Goal: Task Accomplishment & Management: Use online tool/utility

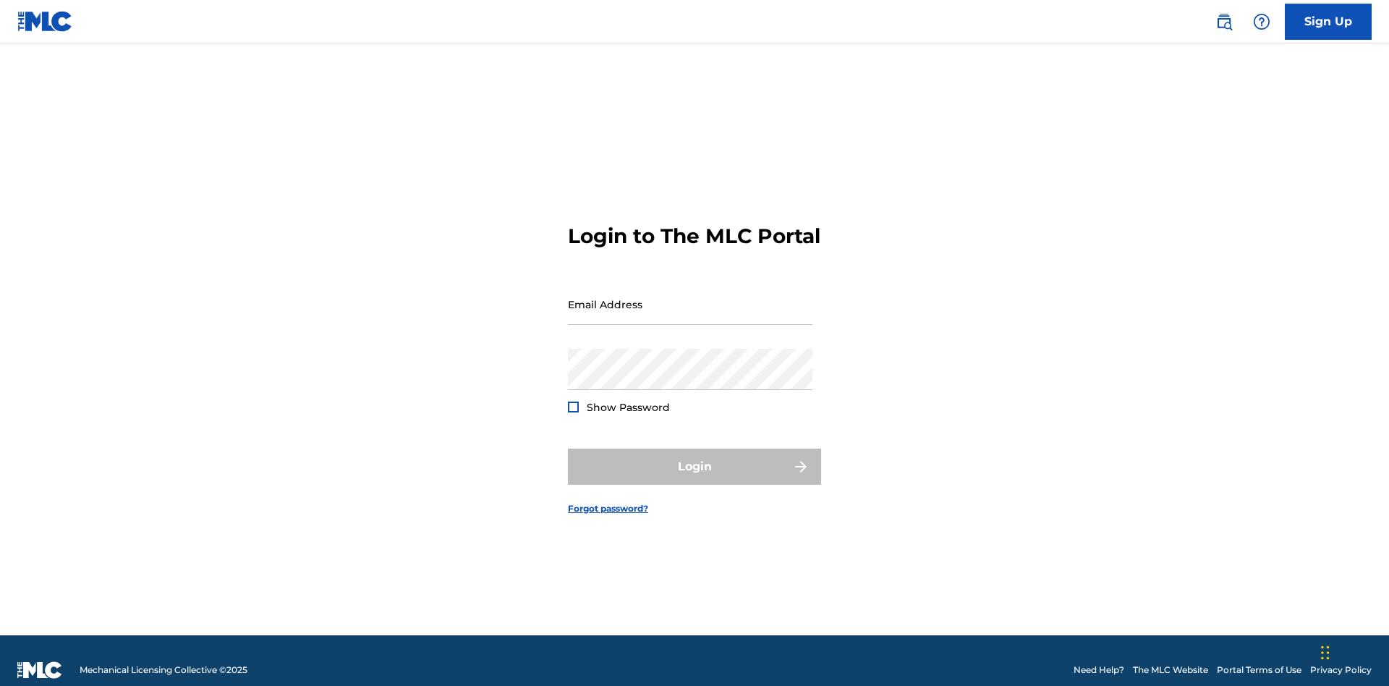
scroll to position [19, 0]
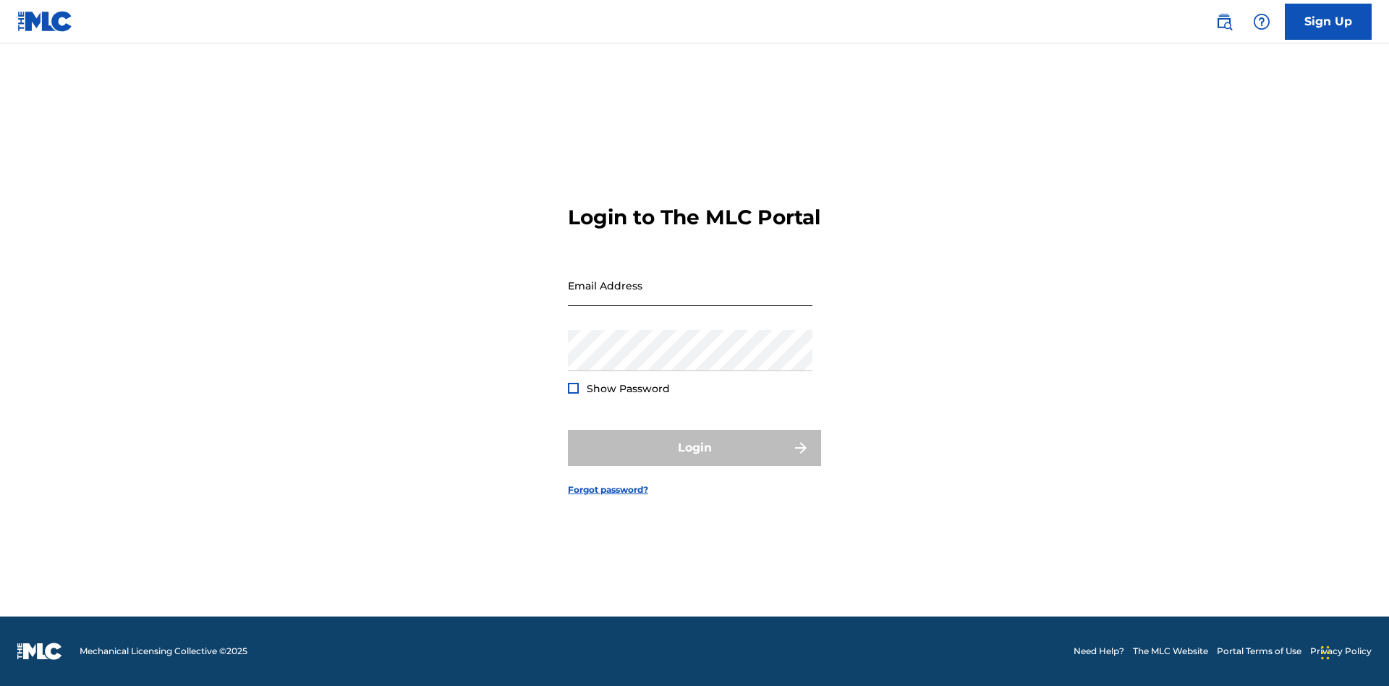
click at [690, 297] on input "Email Address" at bounding box center [690, 285] width 244 height 41
type input "[EMAIL_ADDRESS][DOMAIN_NAME]"
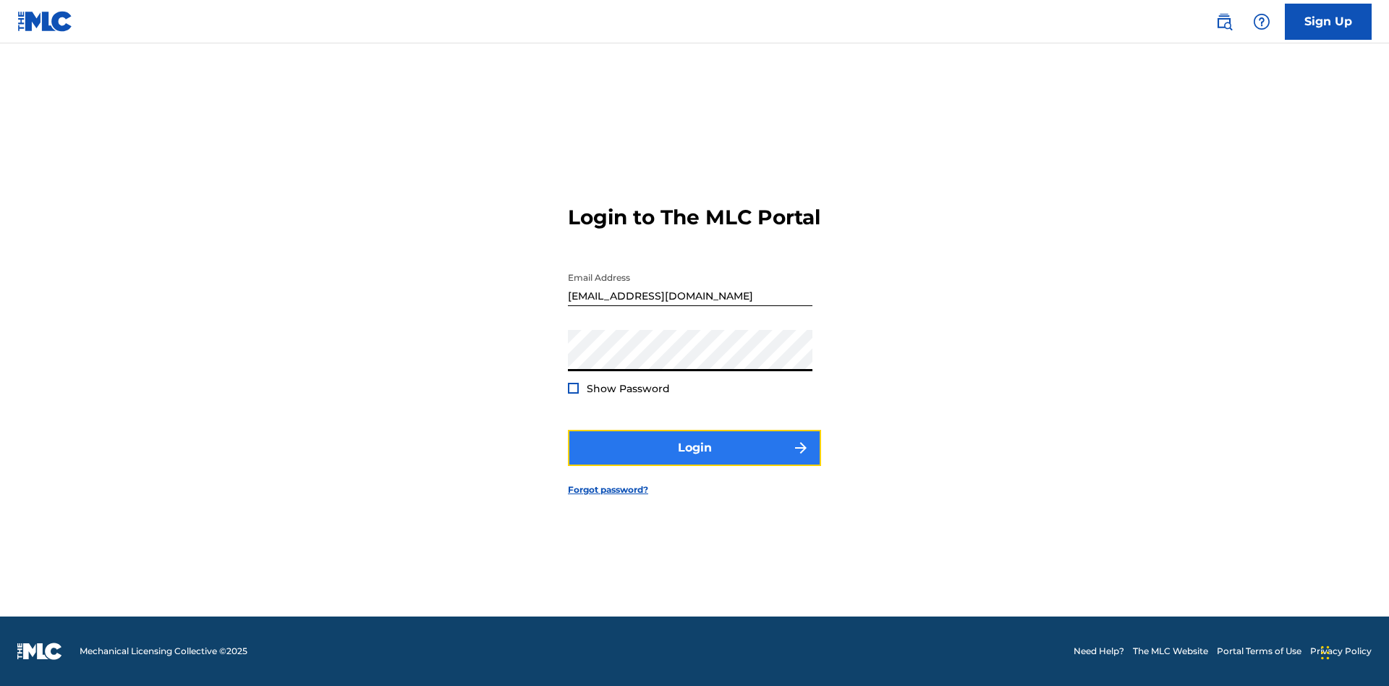
click at [694, 460] on button "Login" at bounding box center [694, 448] width 253 height 36
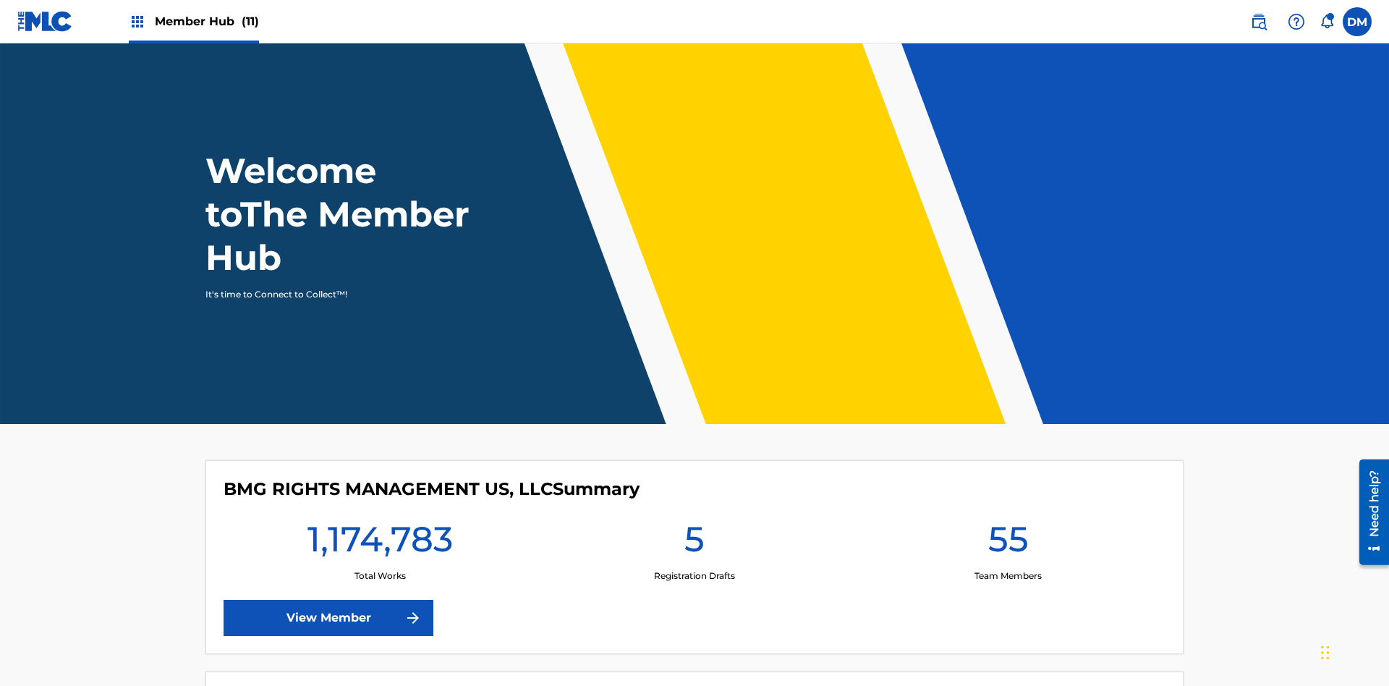
click at [206, 21] on span "Member Hub (11)" at bounding box center [207, 21] width 104 height 17
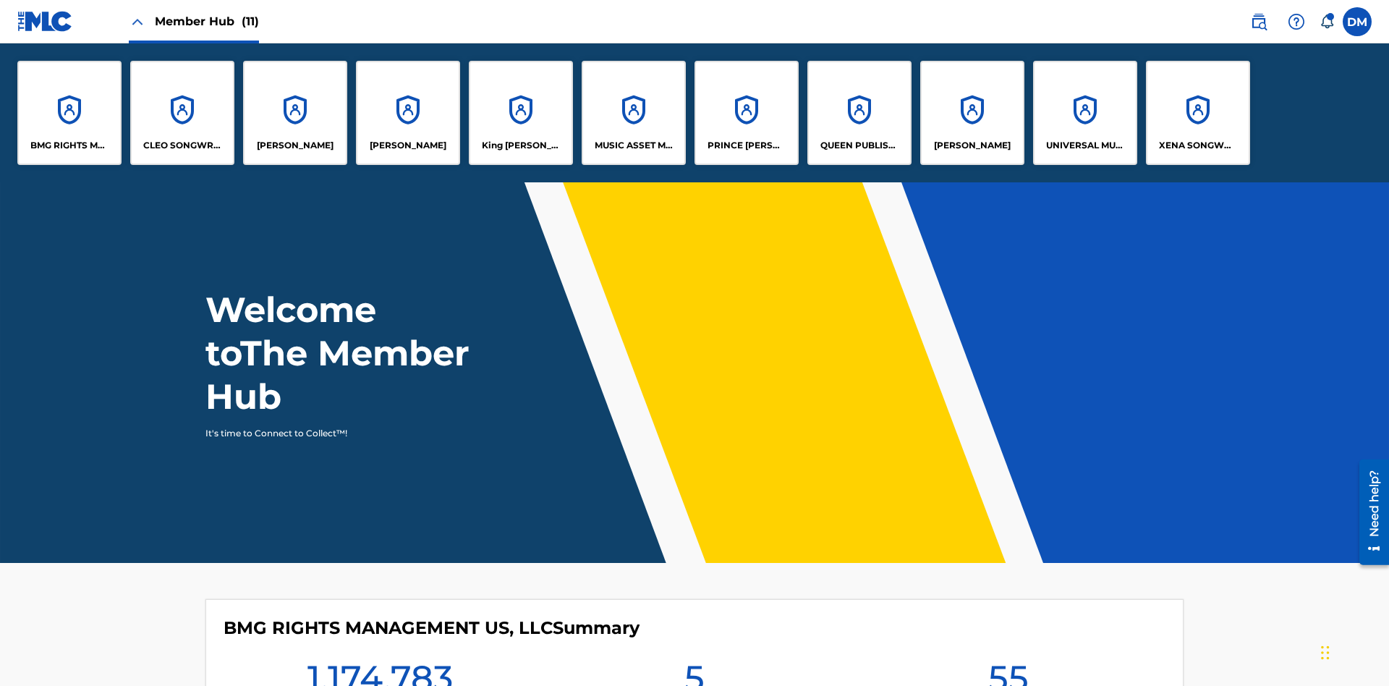
scroll to position [52, 0]
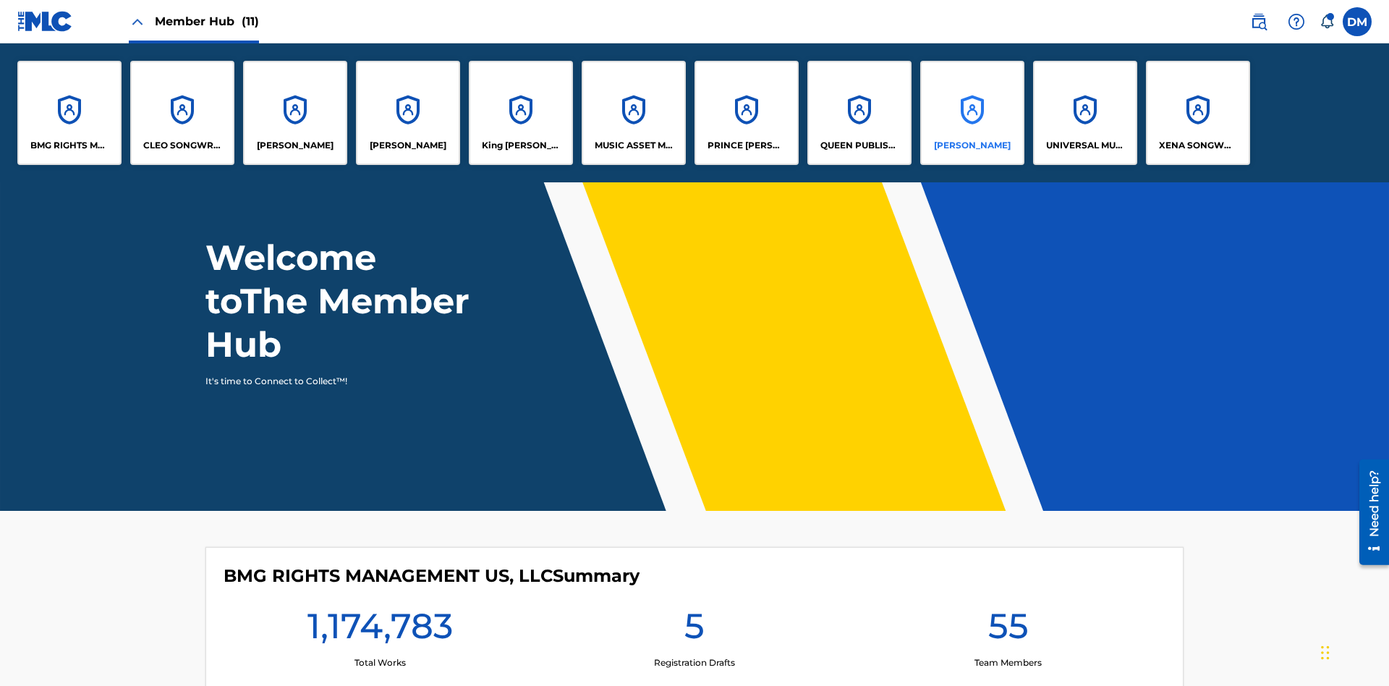
click at [971, 145] on p "[PERSON_NAME]" at bounding box center [972, 145] width 77 height 13
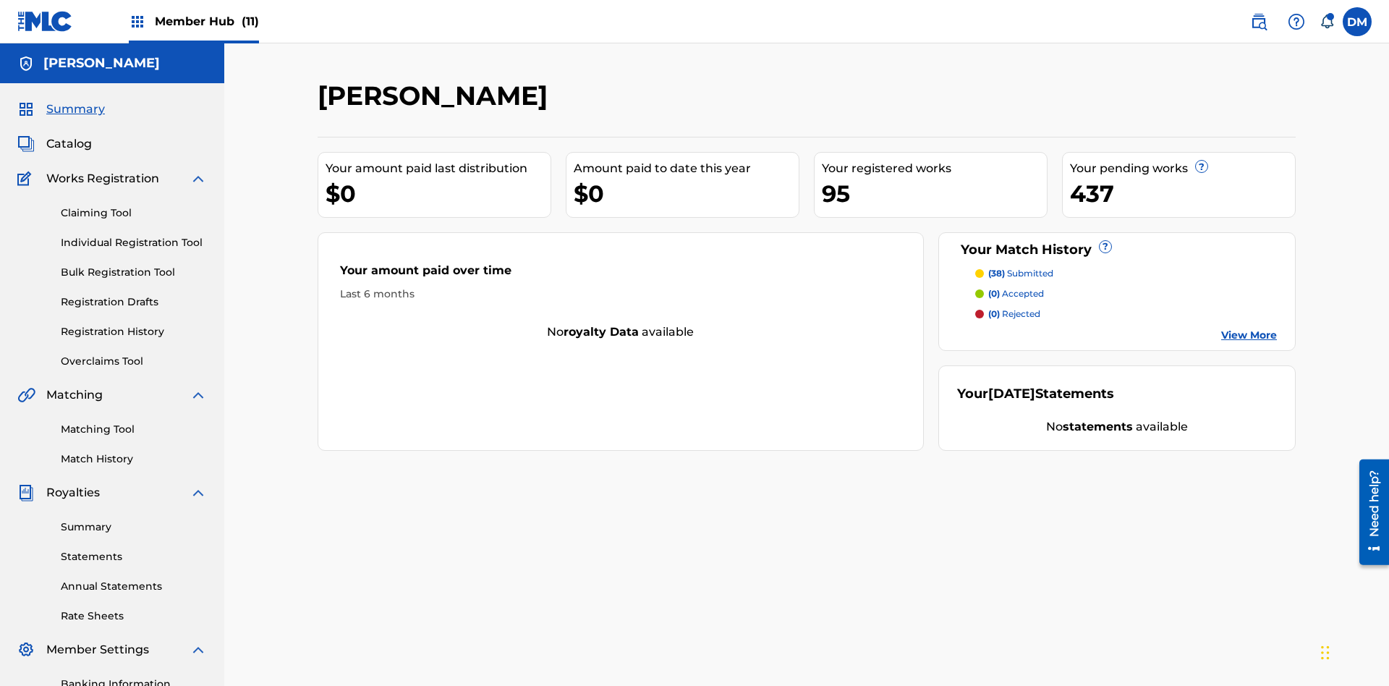
scroll to position [211, 0]
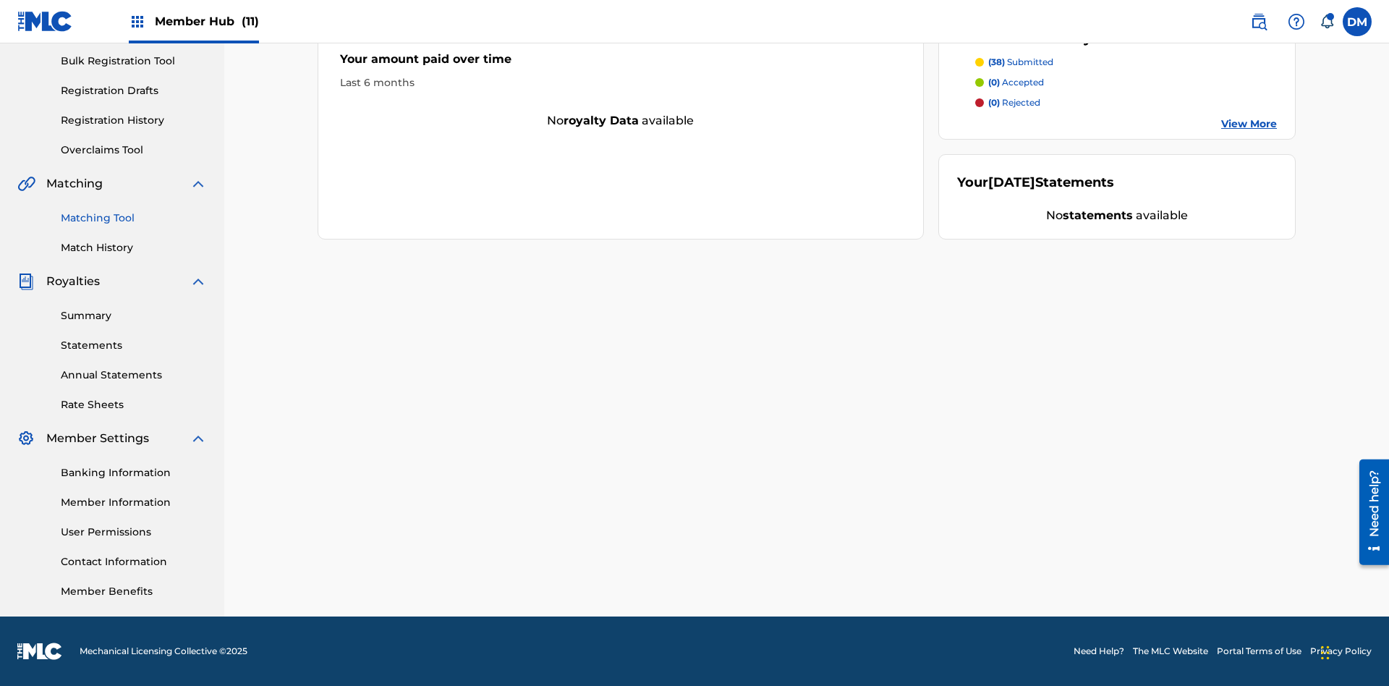
click at [134, 218] on link "Matching Tool" at bounding box center [134, 217] width 146 height 15
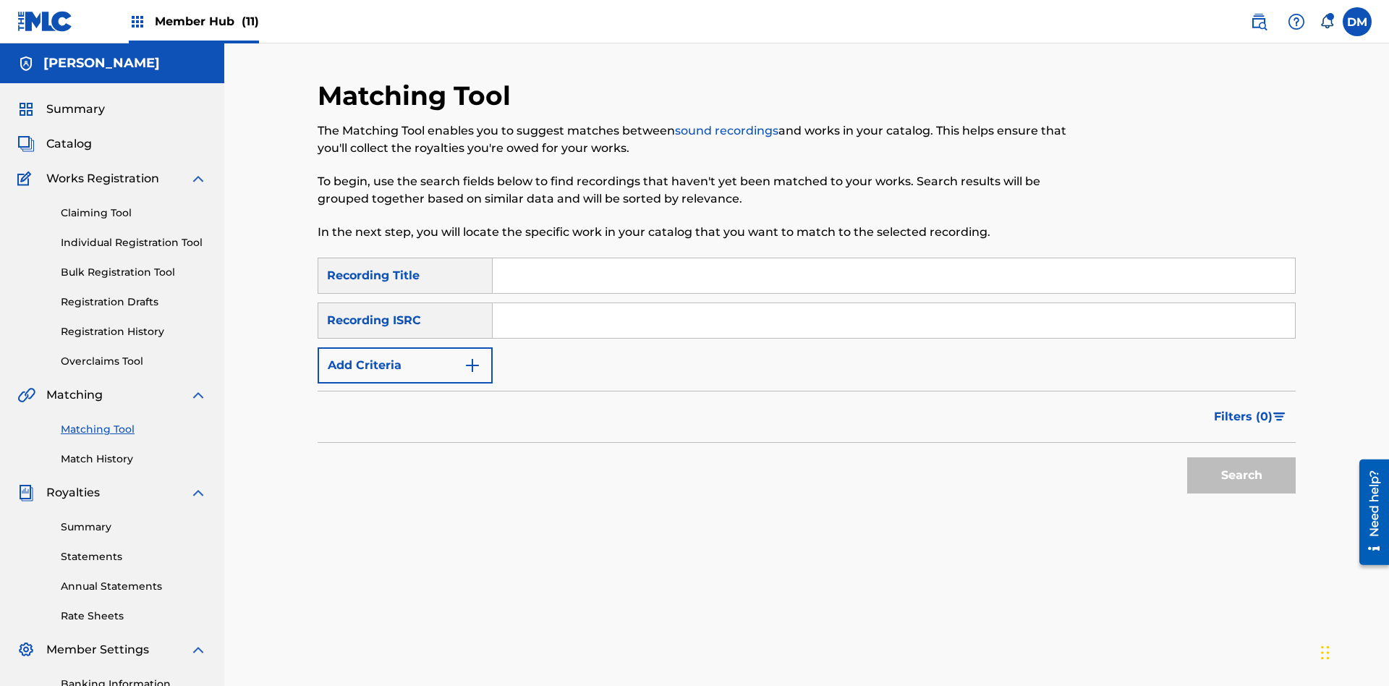
scroll to position [211, 0]
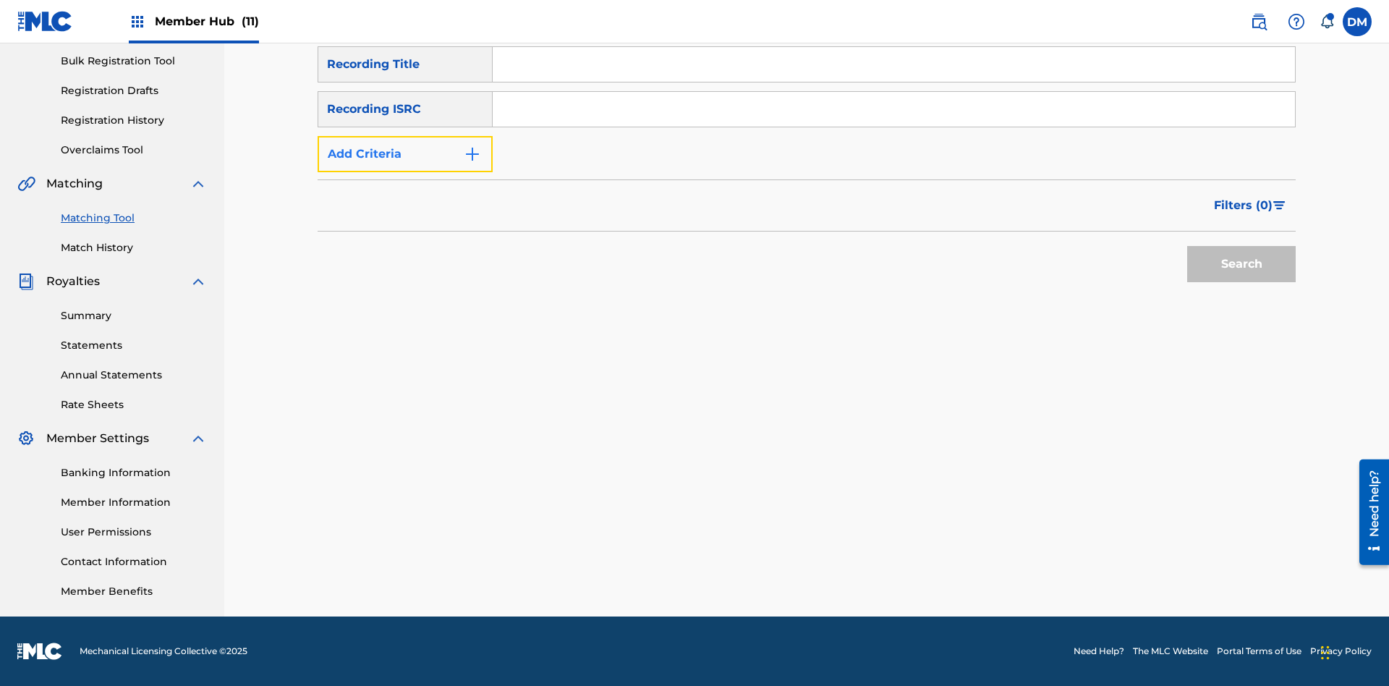
click at [405, 154] on button "Add Criteria" at bounding box center [405, 154] width 175 height 36
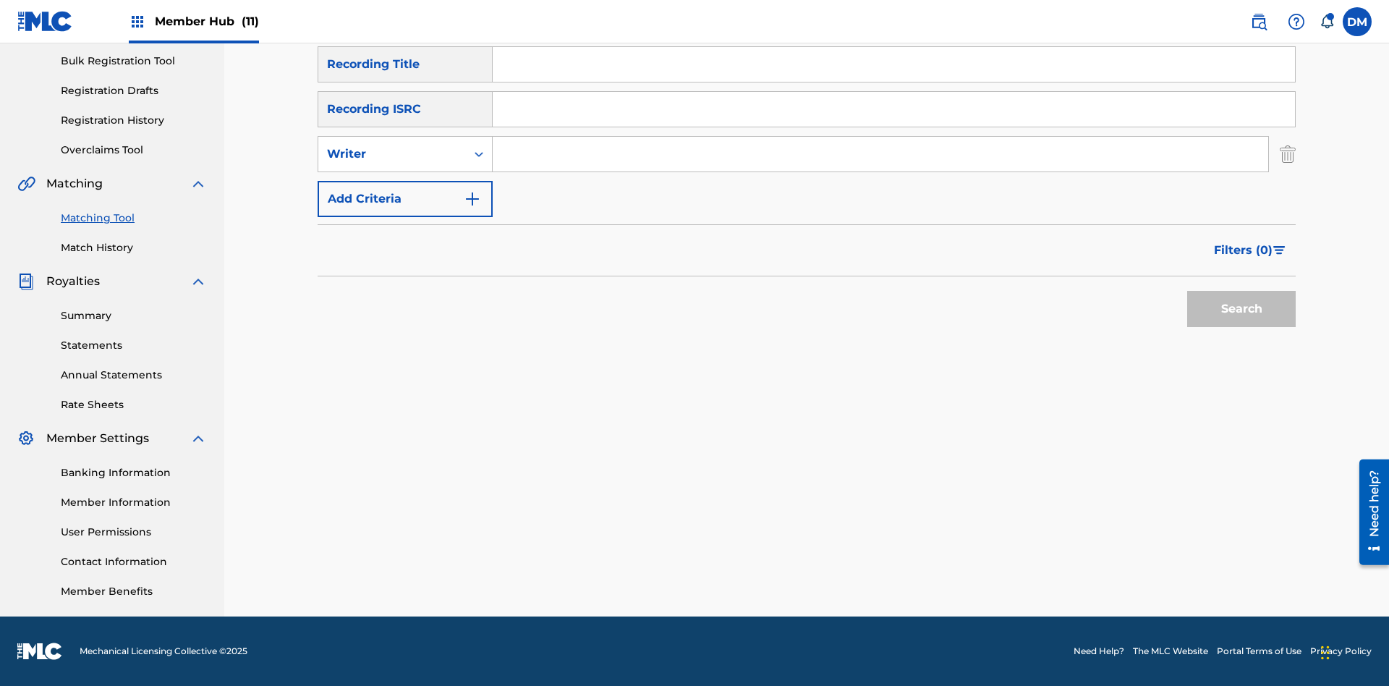
click at [880, 154] on input "Search Form" at bounding box center [880, 154] width 775 height 35
type input "[PERSON_NAME]"
click at [1241, 309] on button "Search" at bounding box center [1241, 309] width 108 height 36
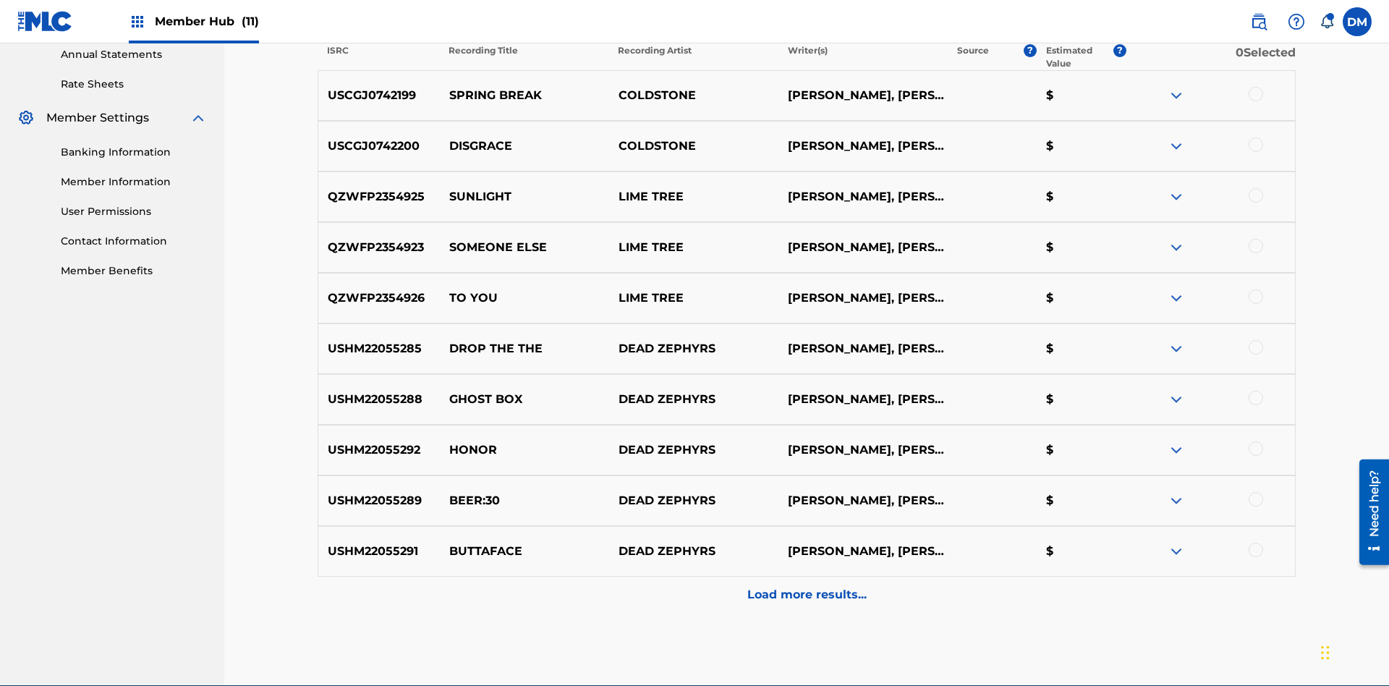
click at [1255, 94] on div at bounding box center [1255, 94] width 14 height 14
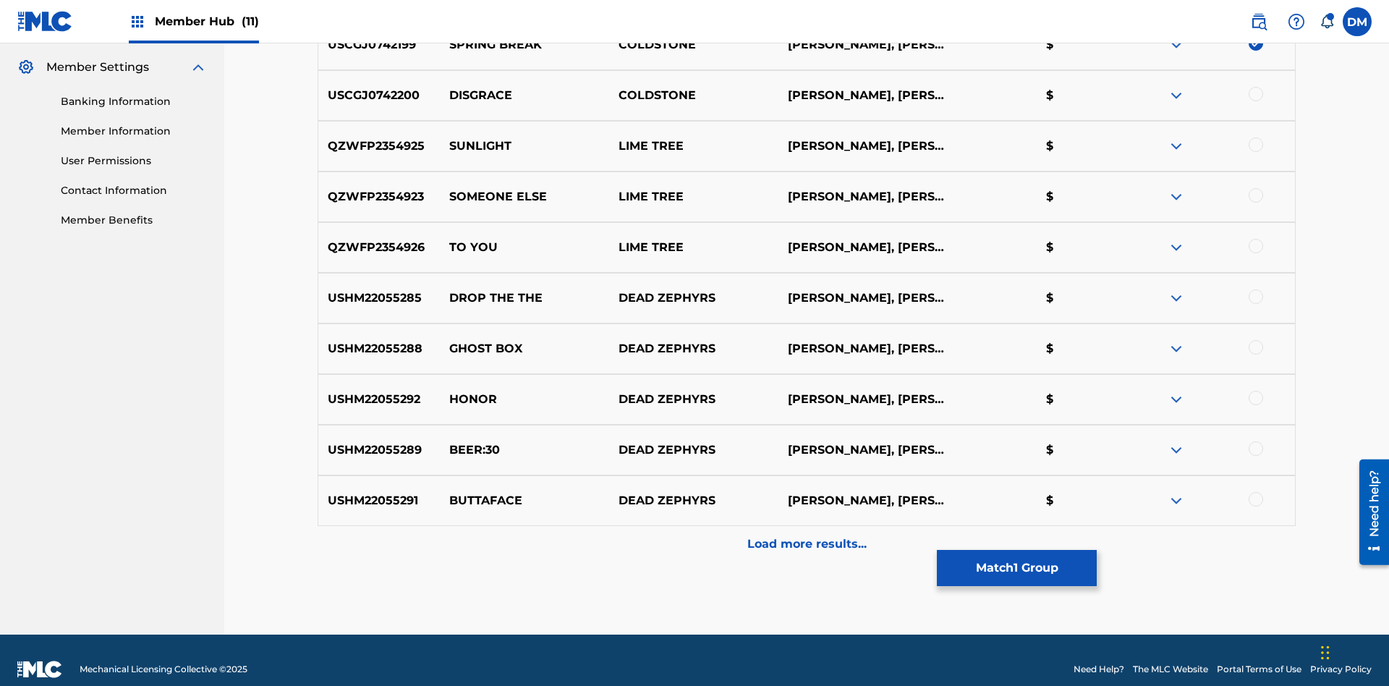
click at [1255, 94] on div at bounding box center [1255, 94] width 14 height 14
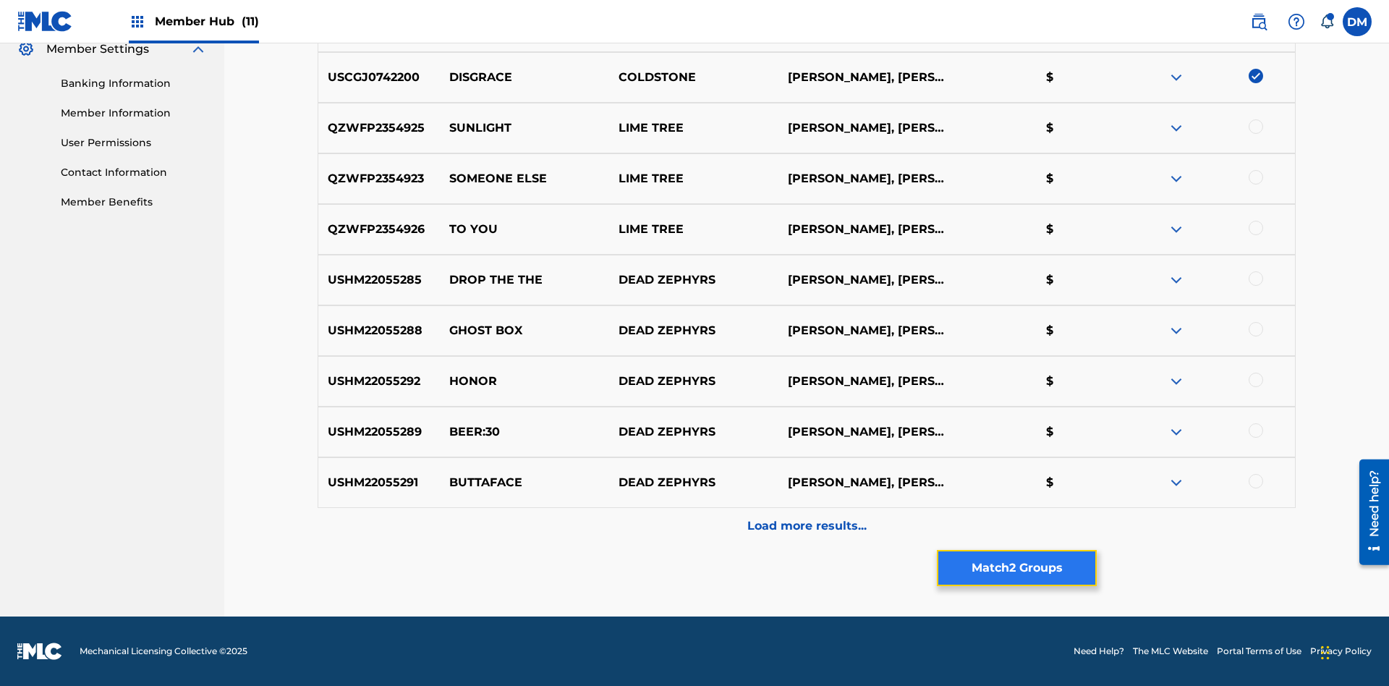
click at [1016, 568] on button "Match 2 Groups" at bounding box center [1017, 568] width 160 height 36
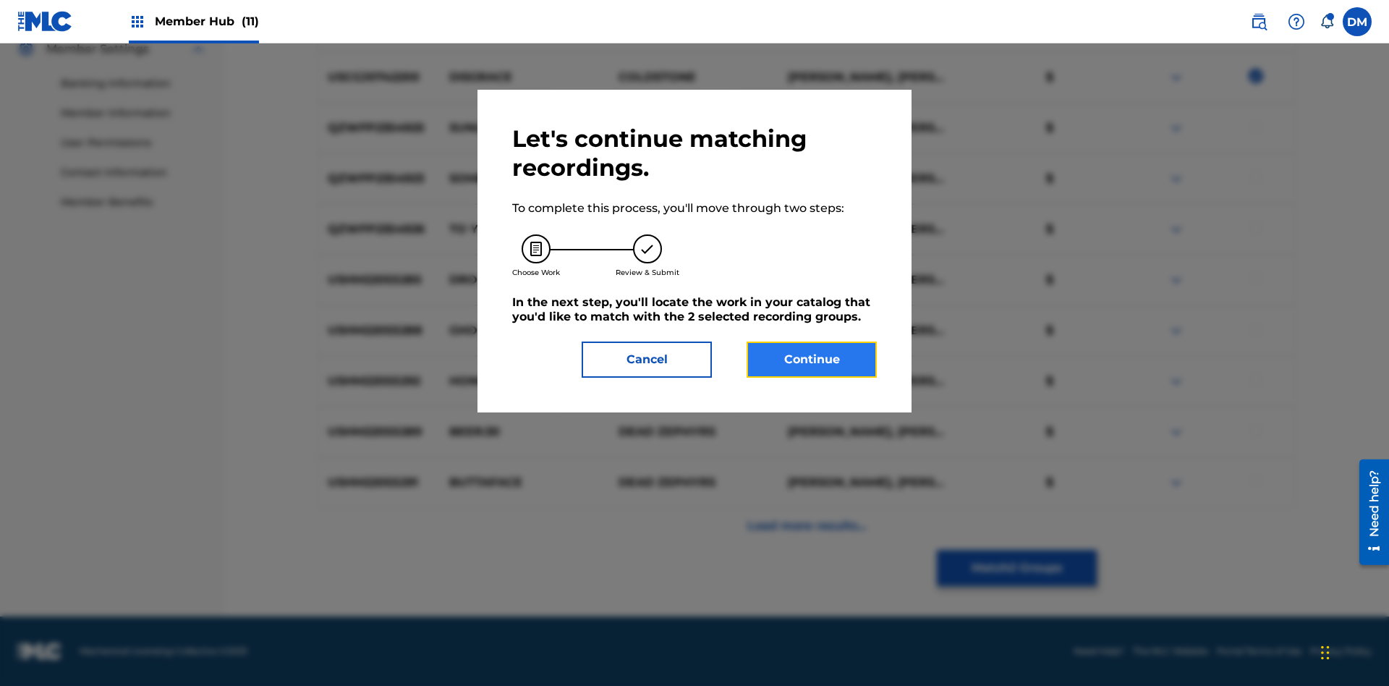
click at [811, 359] on button "Continue" at bounding box center [811, 359] width 130 height 36
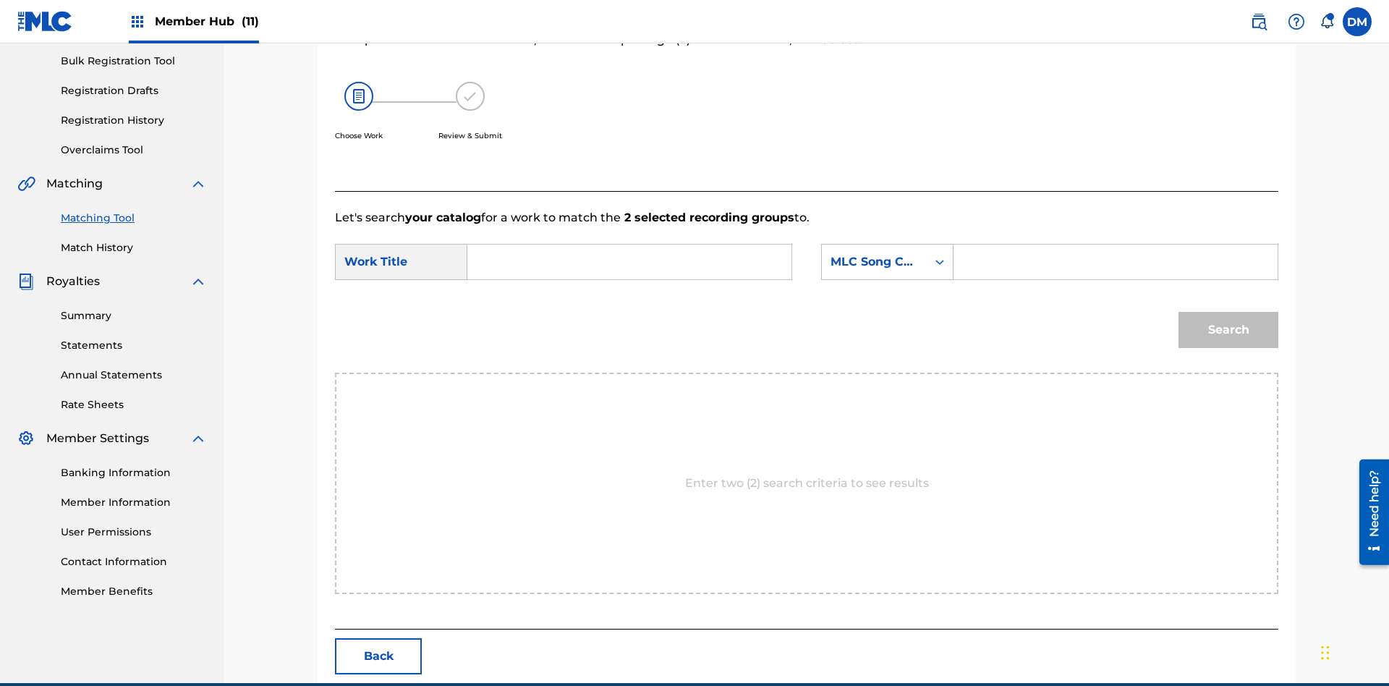
scroll to position [278, 0]
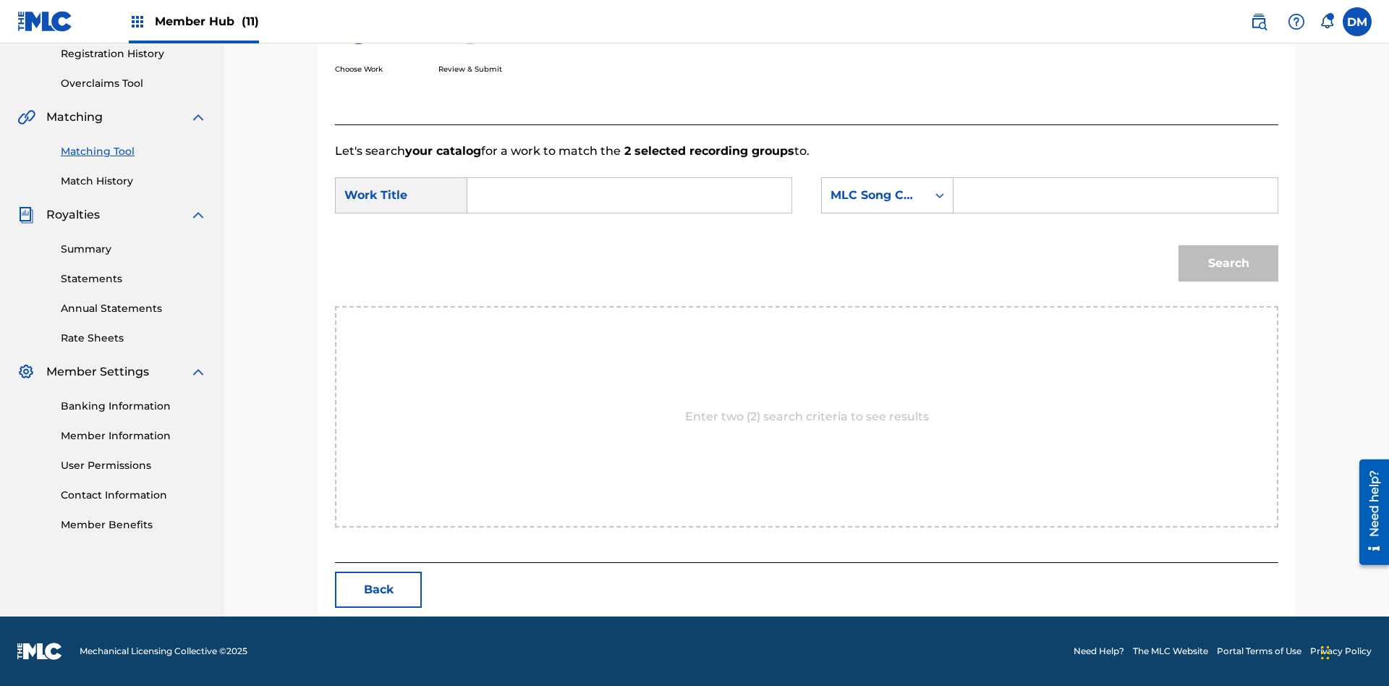
click at [629, 195] on input "Search Form" at bounding box center [629, 195] width 299 height 35
type input "GOODBYE"
click at [1115, 195] on input "Search Form" at bounding box center [1115, 195] width 299 height 35
type input "GV8XIE"
click at [1228, 263] on button "Search" at bounding box center [1228, 263] width 100 height 36
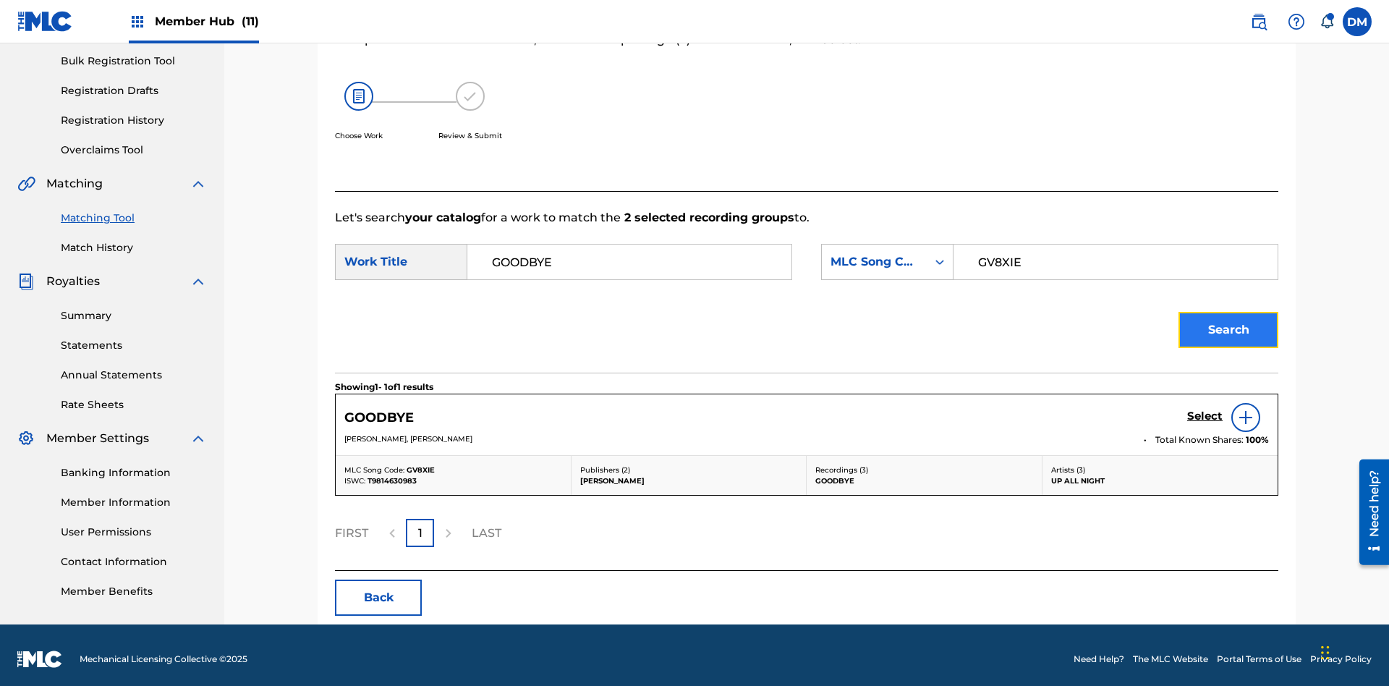
scroll to position [219, 0]
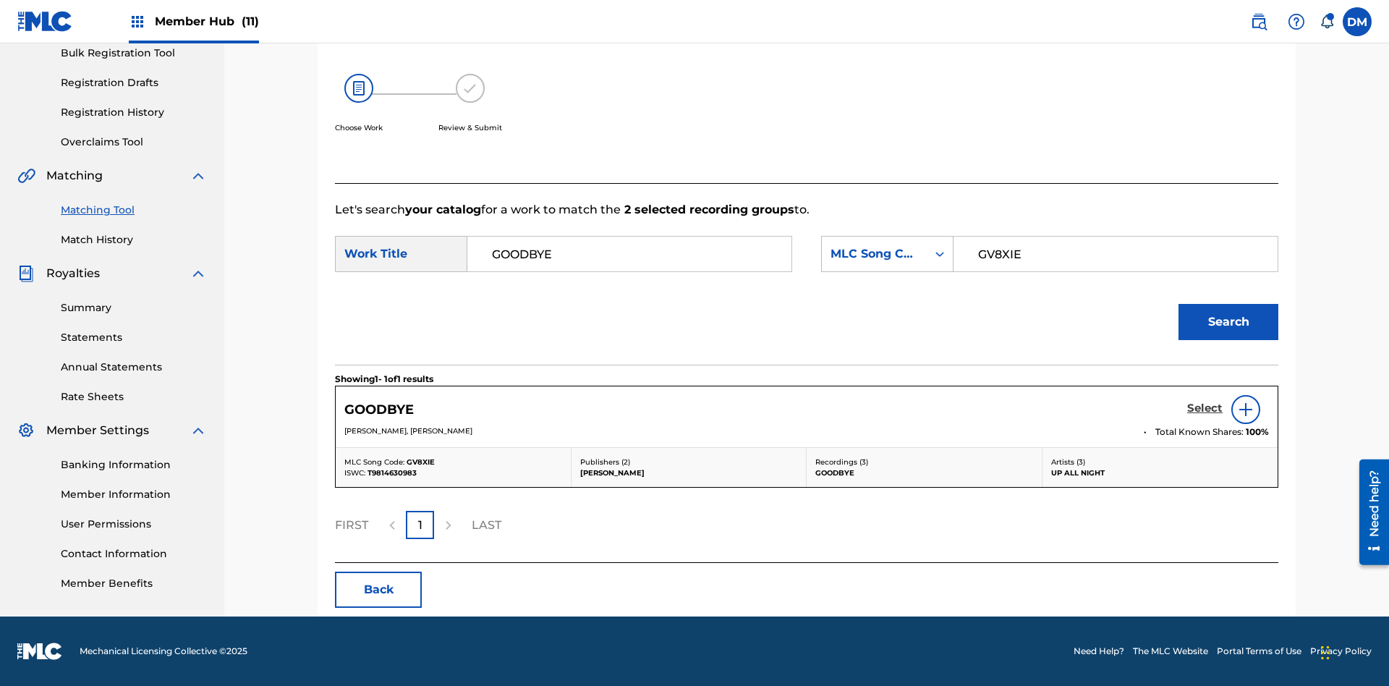
click at [1204, 408] on h5 "Select" at bounding box center [1204, 408] width 35 height 14
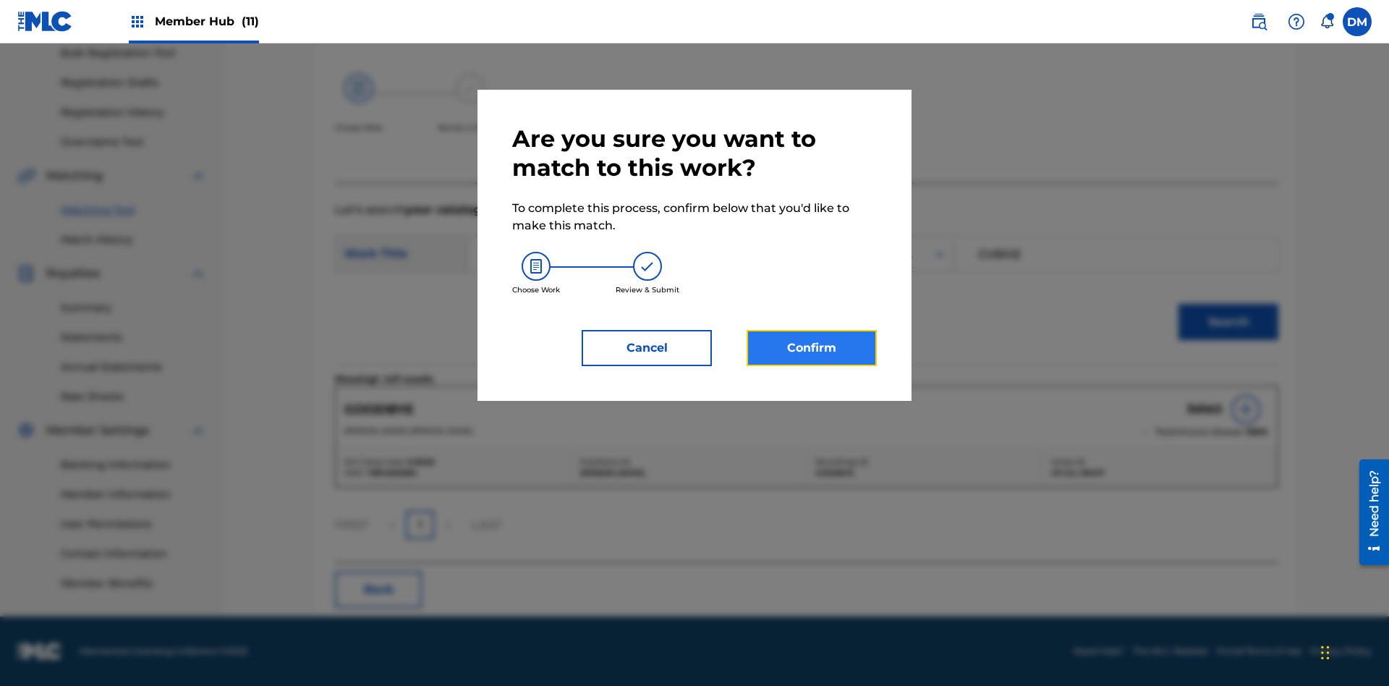
click at [811, 348] on button "Confirm" at bounding box center [811, 348] width 130 height 36
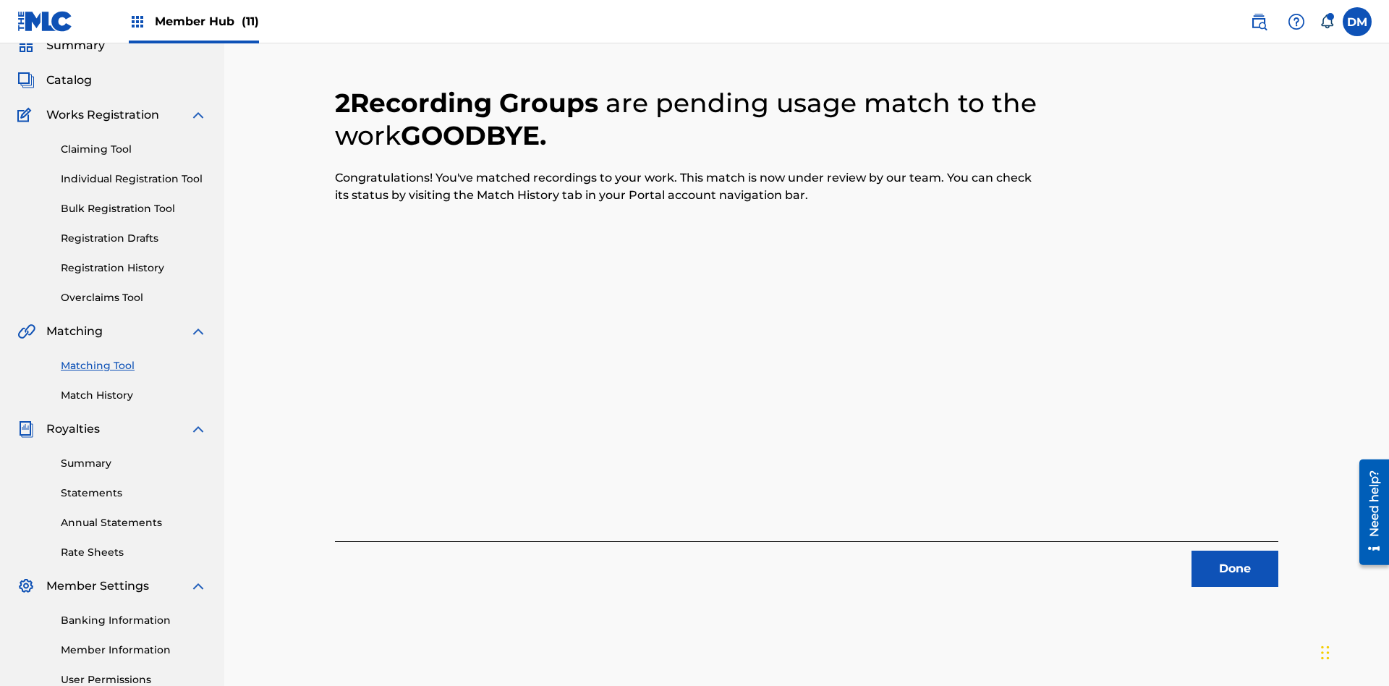
scroll to position [211, 0]
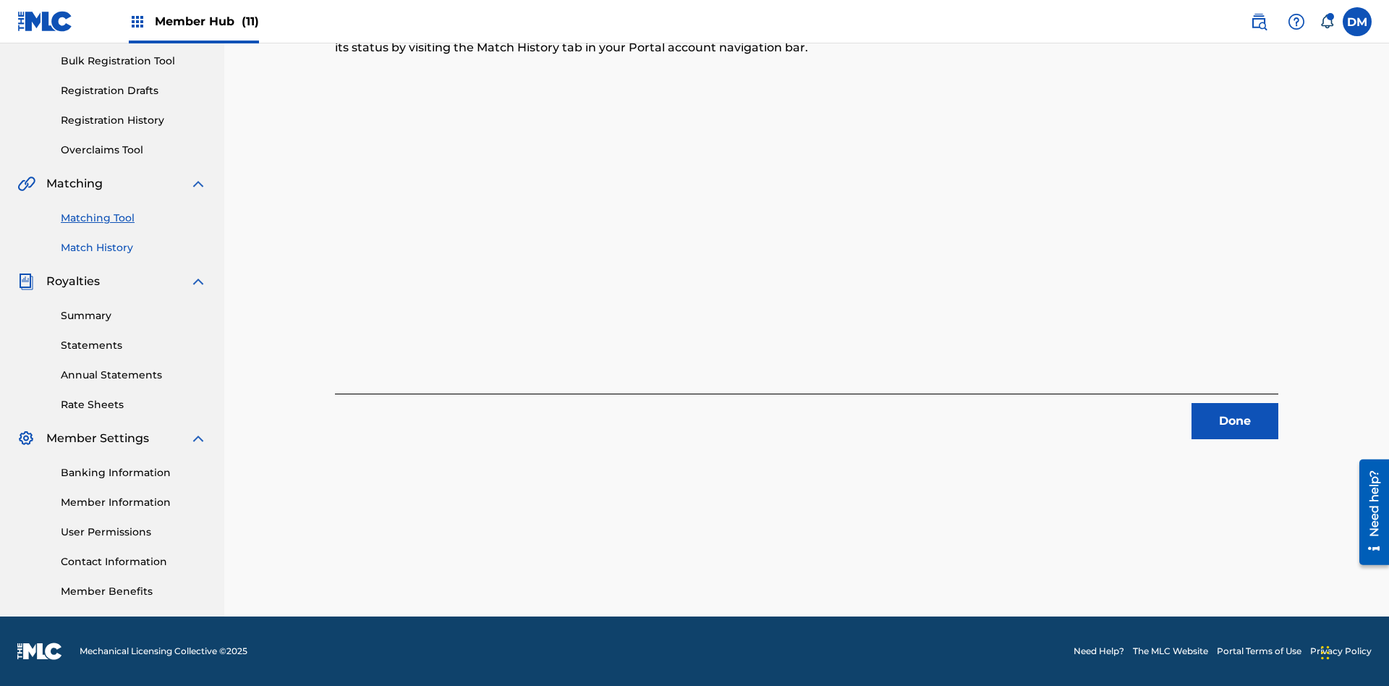
click at [134, 247] on link "Match History" at bounding box center [134, 247] width 146 height 15
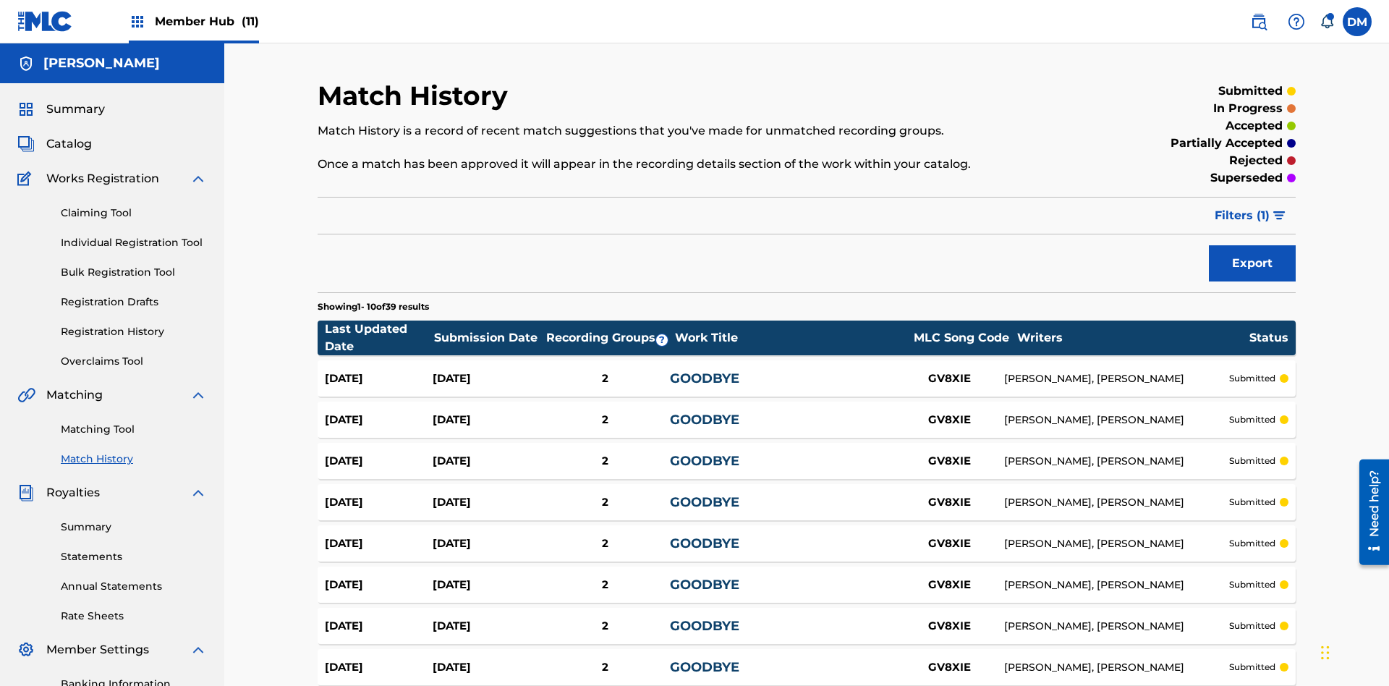
scroll to position [226, 0]
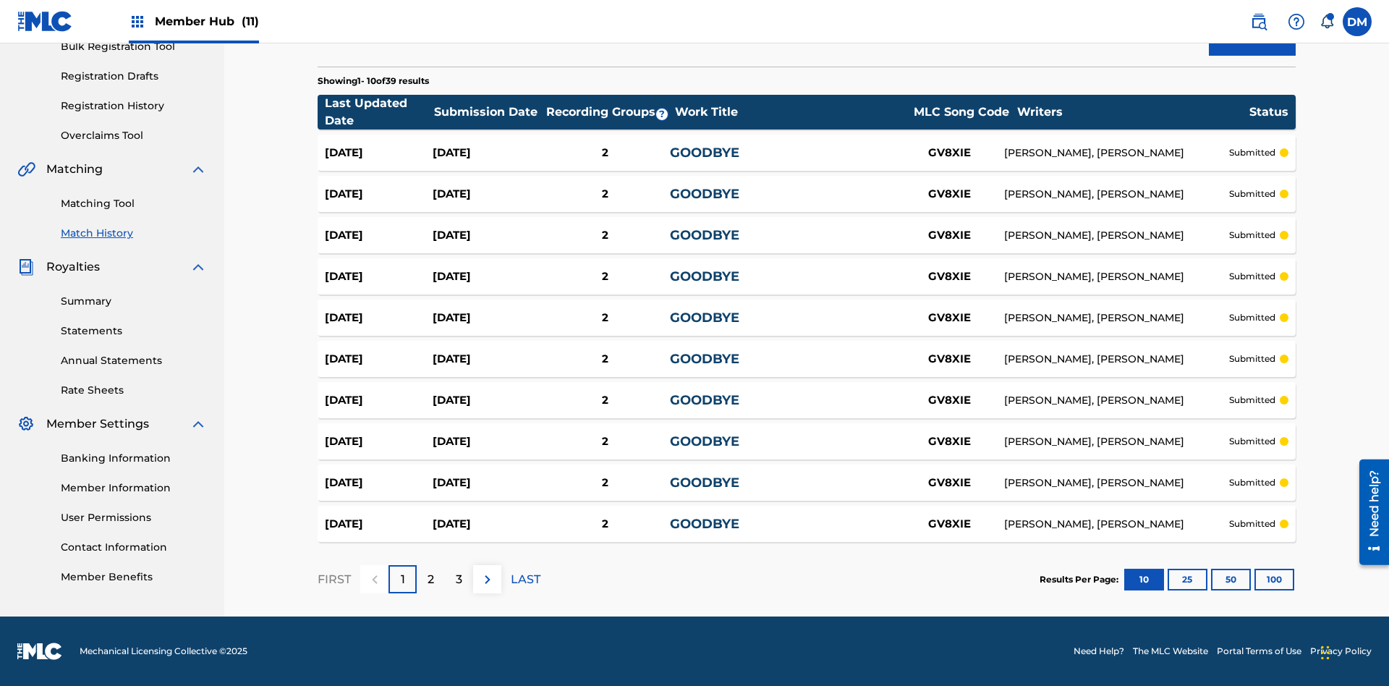
click at [806, 153] on div "GOODBYE" at bounding box center [782, 153] width 225 height 20
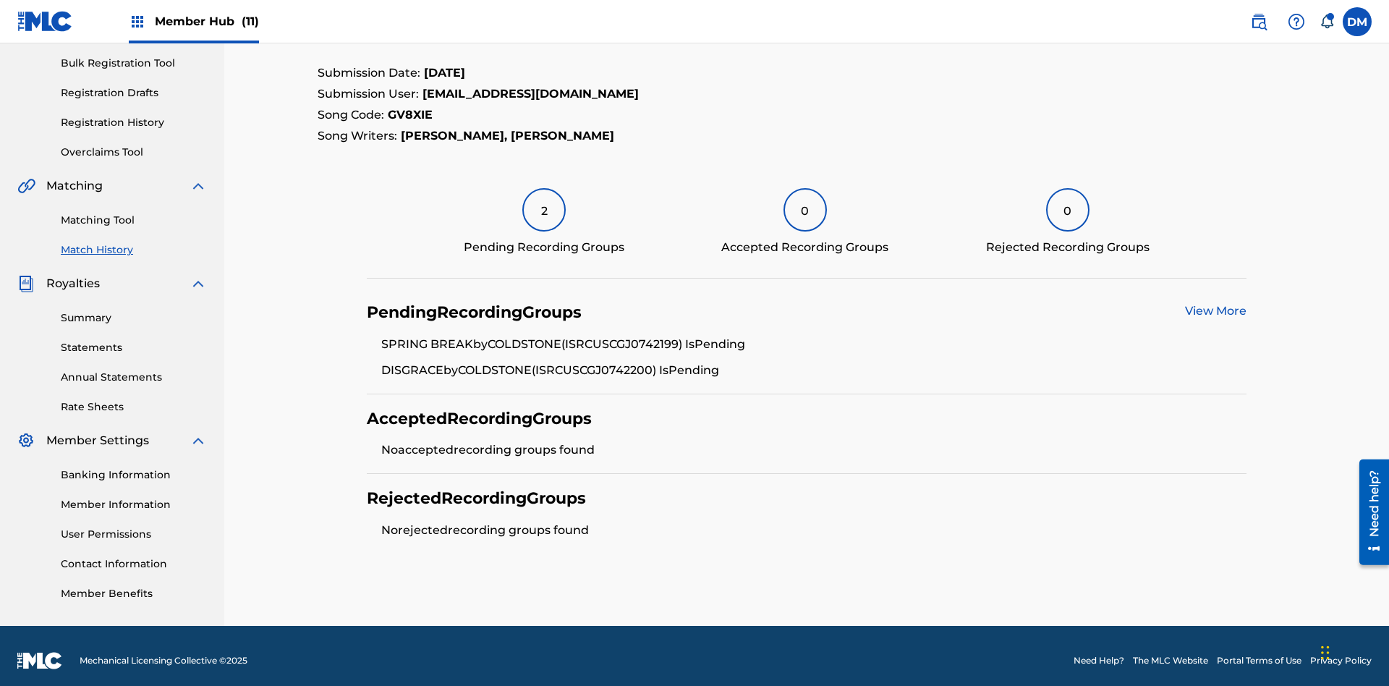
scroll to position [218, 0]
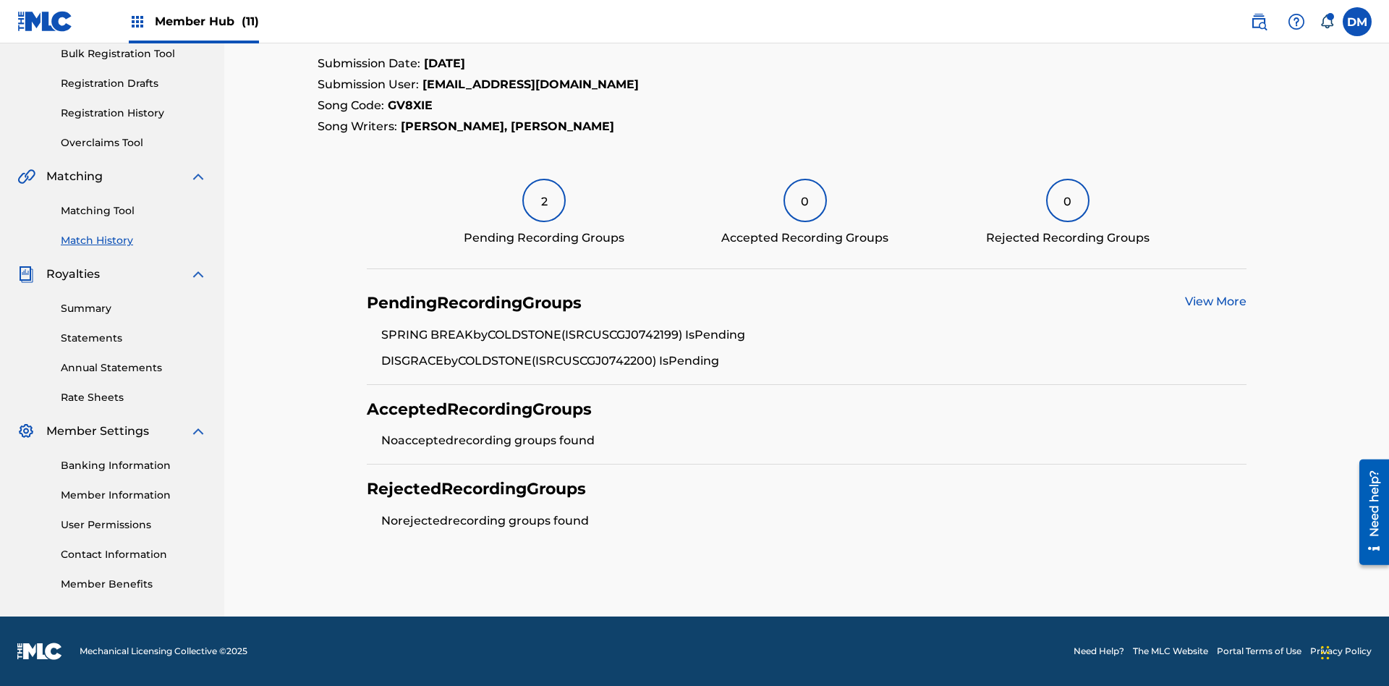
click at [1215, 302] on link "View More" at bounding box center [1215, 301] width 61 height 14
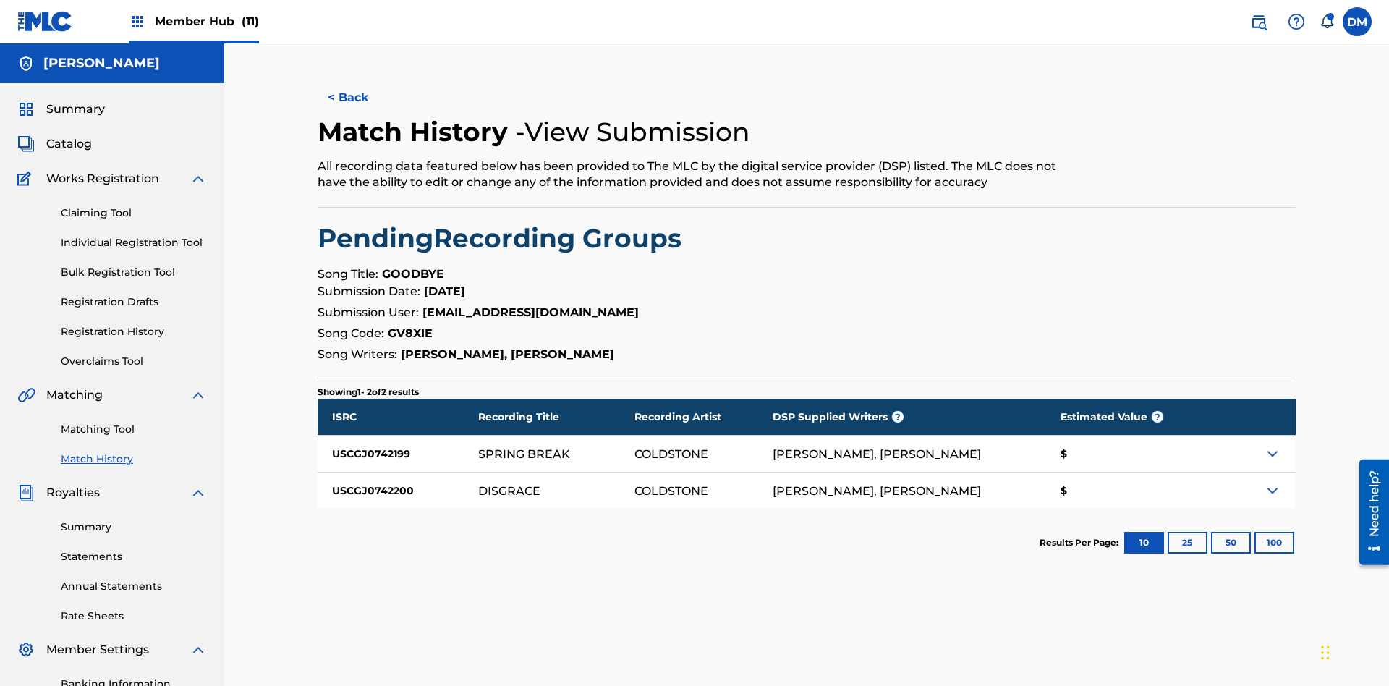
scroll to position [211, 0]
